Goal: Navigation & Orientation: Find specific page/section

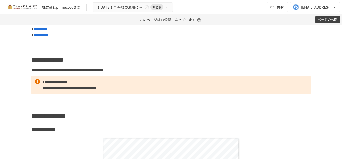
scroll to position [1950, 0]
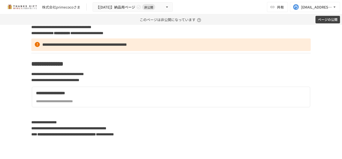
scroll to position [1417, 0]
